Goal: Task Accomplishment & Management: Complete application form

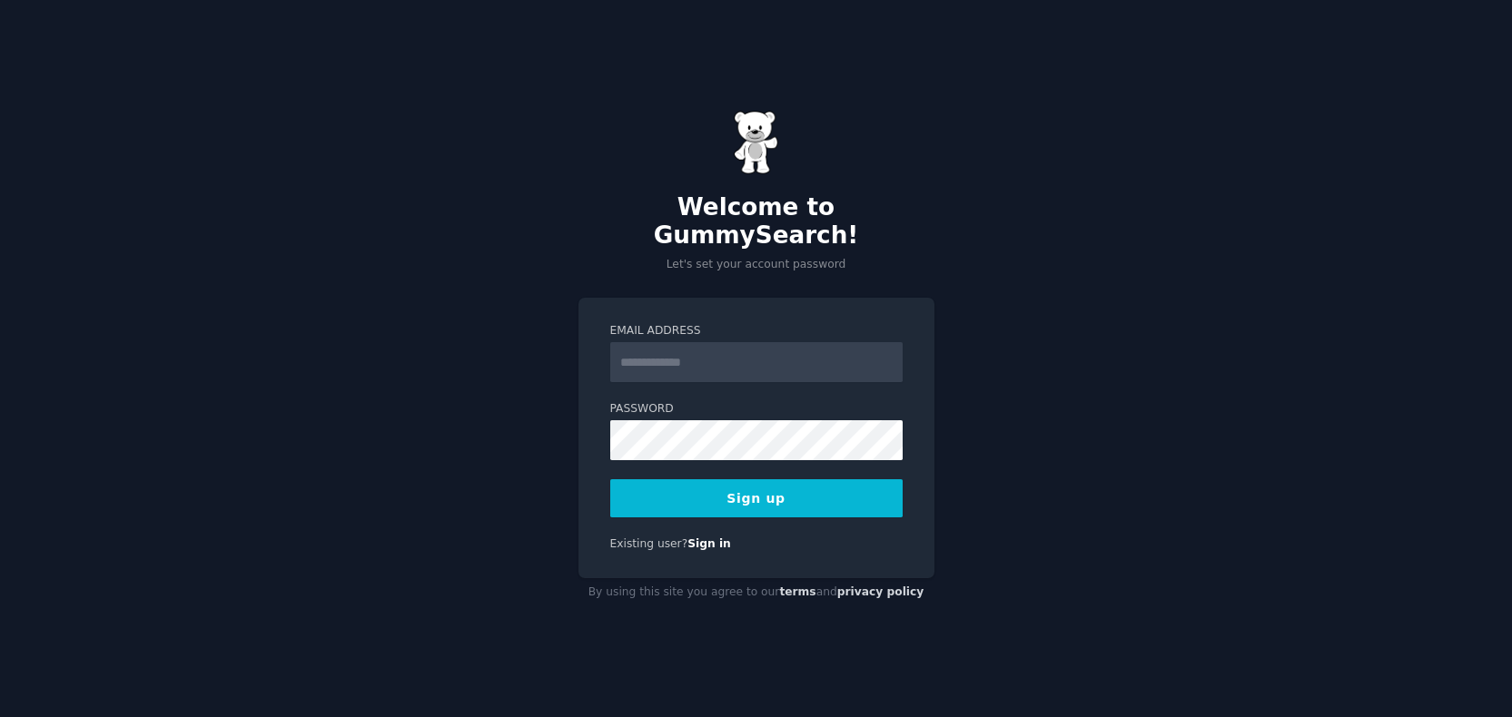
type input "**********"
click at [748, 479] on button "Sign up" at bounding box center [756, 498] width 292 height 38
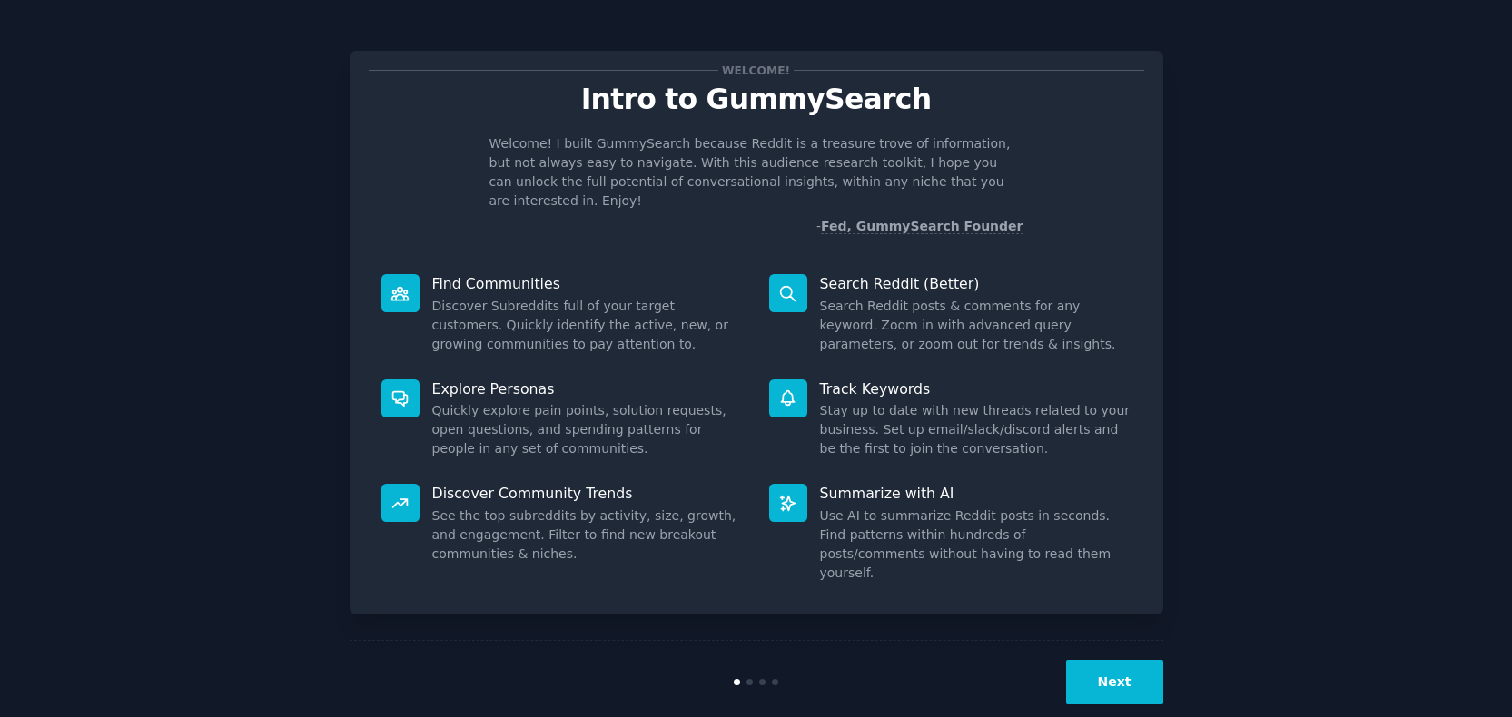
click at [1130, 661] on button "Next" at bounding box center [1114, 682] width 97 height 44
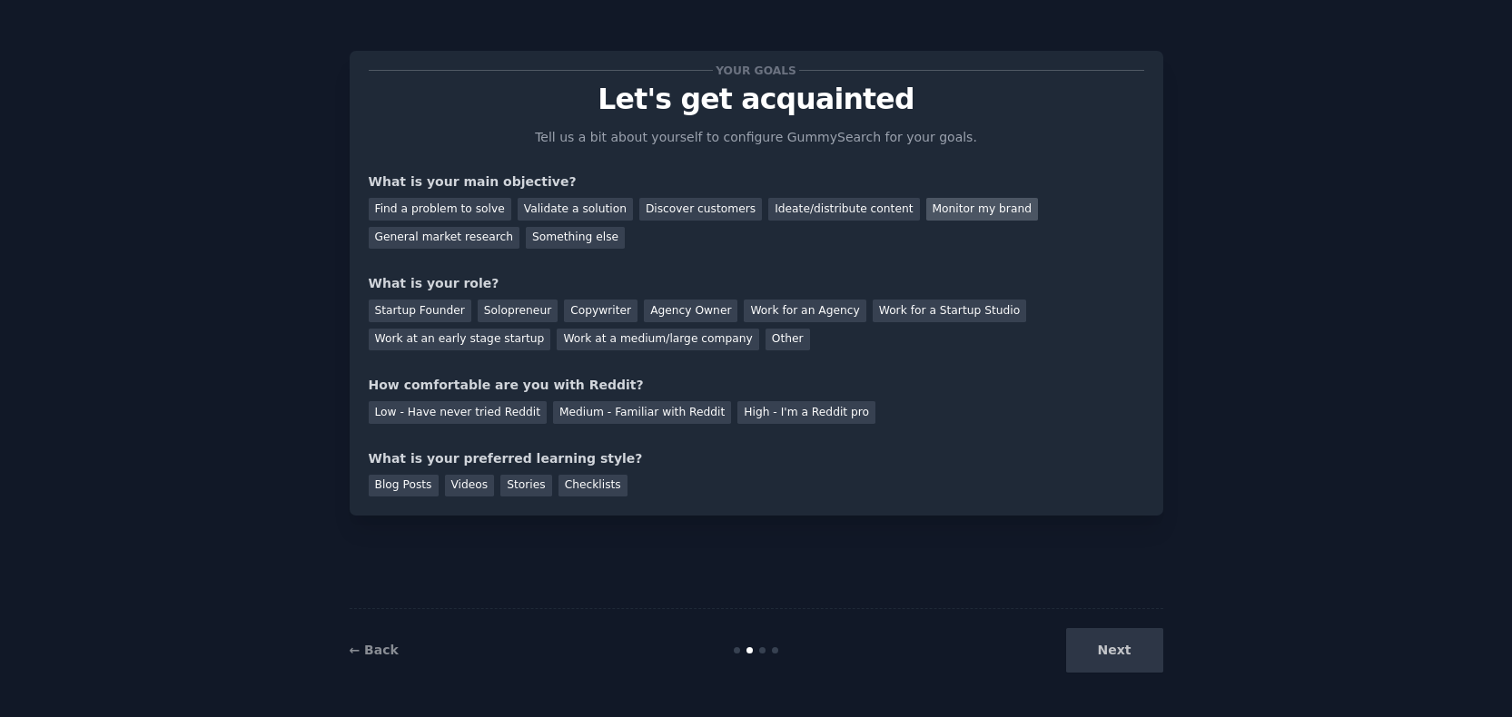
click at [931, 212] on div "Monitor my brand" at bounding box center [982, 209] width 112 height 23
click at [475, 229] on div "General market research" at bounding box center [445, 238] width 152 height 23
click at [969, 212] on div "Monitor my brand" at bounding box center [982, 209] width 112 height 23
click at [687, 343] on div "Work at a medium/large company" at bounding box center [658, 340] width 202 height 23
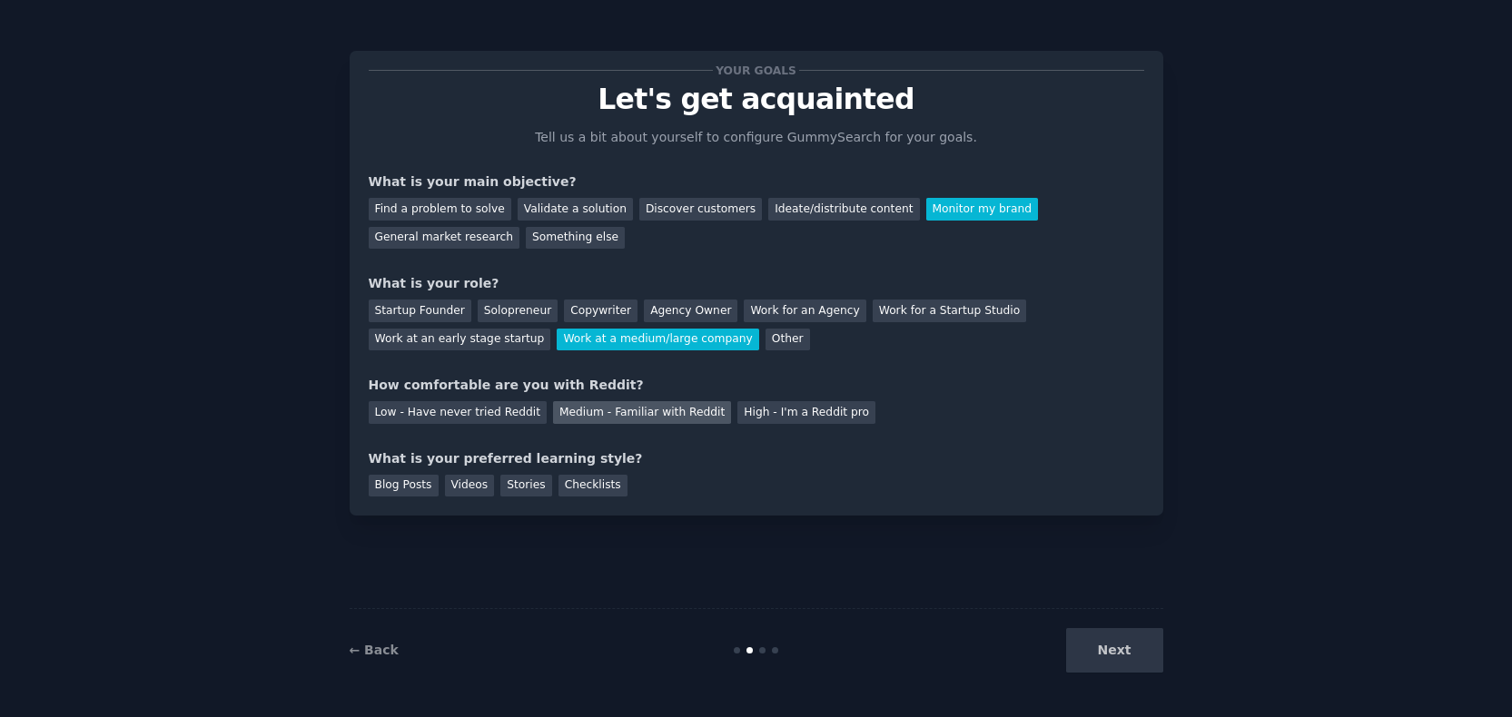
click at [637, 401] on div "Medium - Familiar with Reddit" at bounding box center [642, 412] width 178 height 23
click at [370, 480] on div "Blog Posts" at bounding box center [404, 486] width 70 height 23
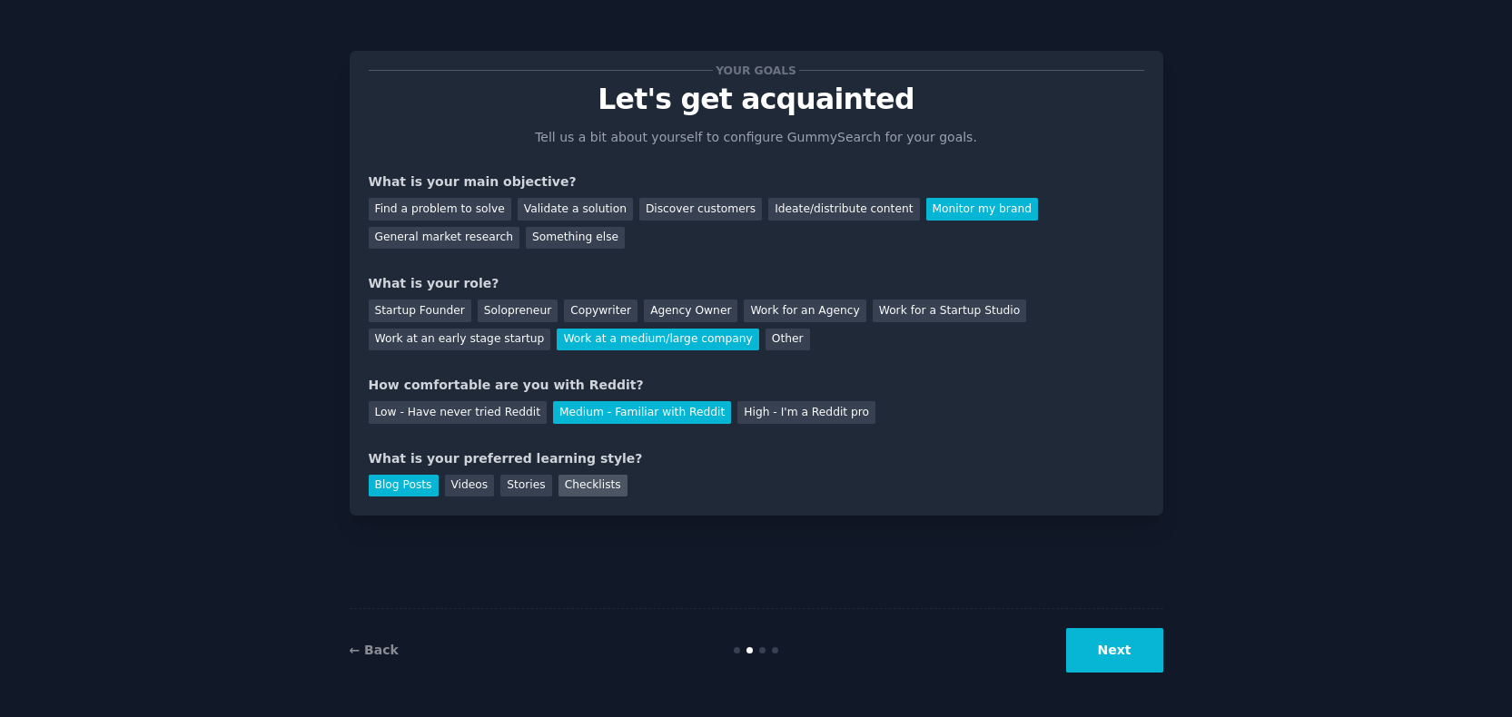
click at [603, 490] on div "Checklists" at bounding box center [592, 486] width 69 height 23
click at [400, 491] on div "Blog Posts" at bounding box center [404, 486] width 70 height 23
click at [1123, 658] on button "Next" at bounding box center [1114, 650] width 97 height 44
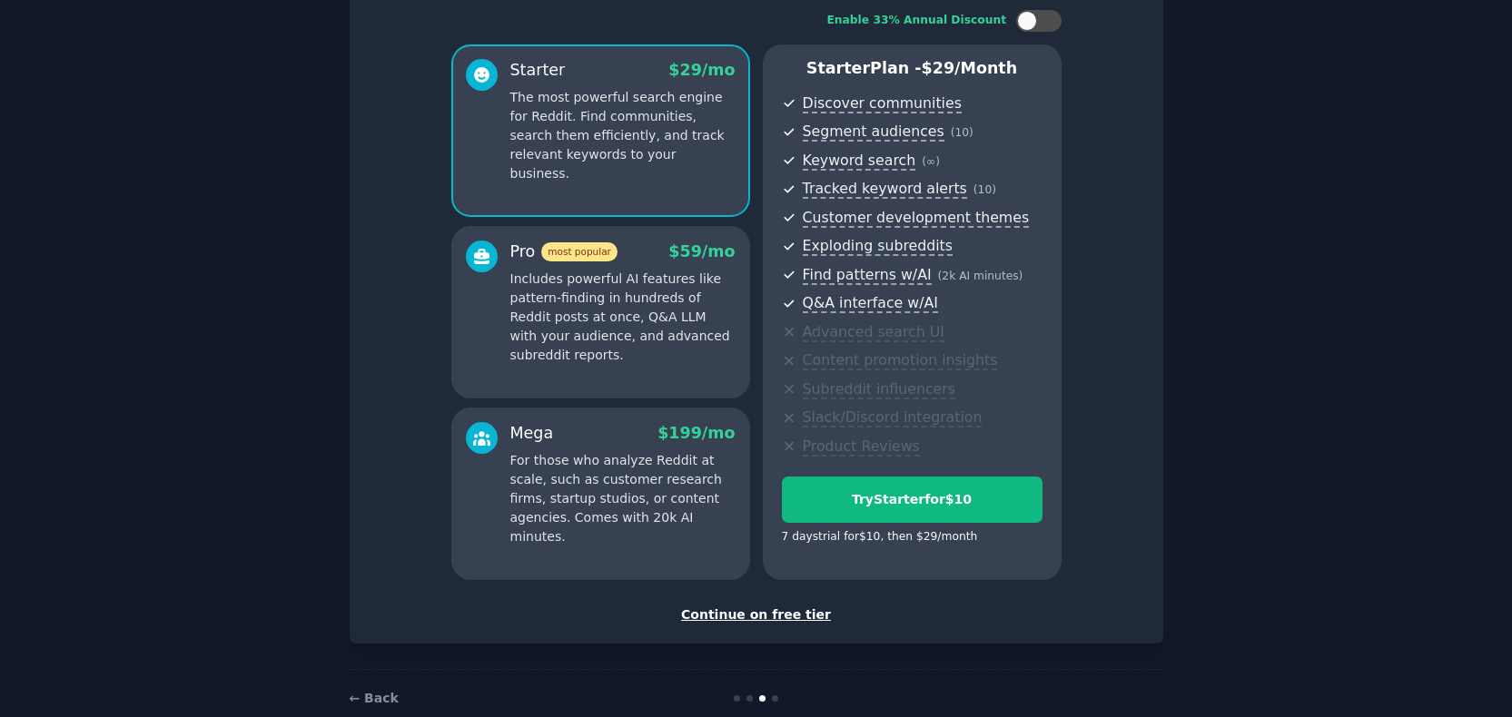
scroll to position [153, 0]
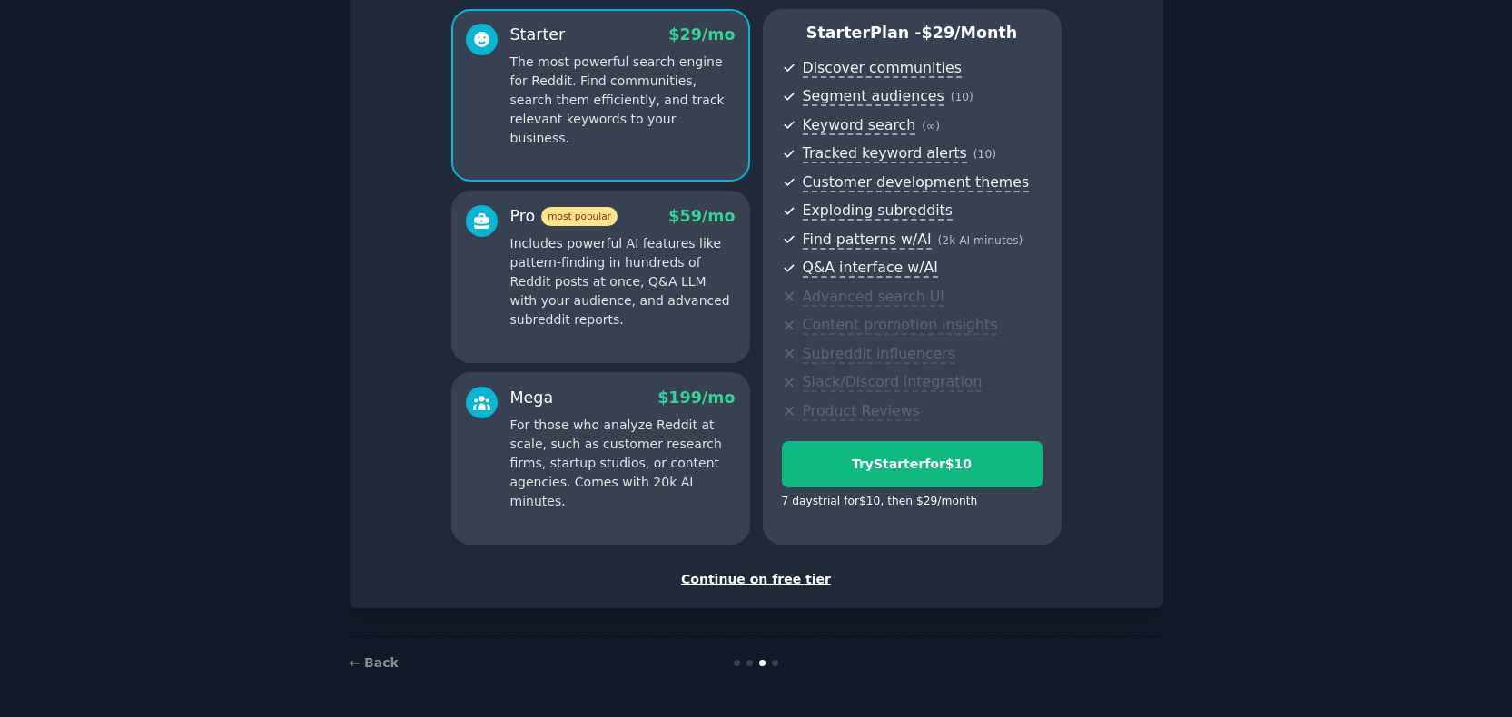
click at [786, 575] on div "Continue on free tier" at bounding box center [757, 579] width 776 height 19
